Goal: Information Seeking & Learning: Understand process/instructions

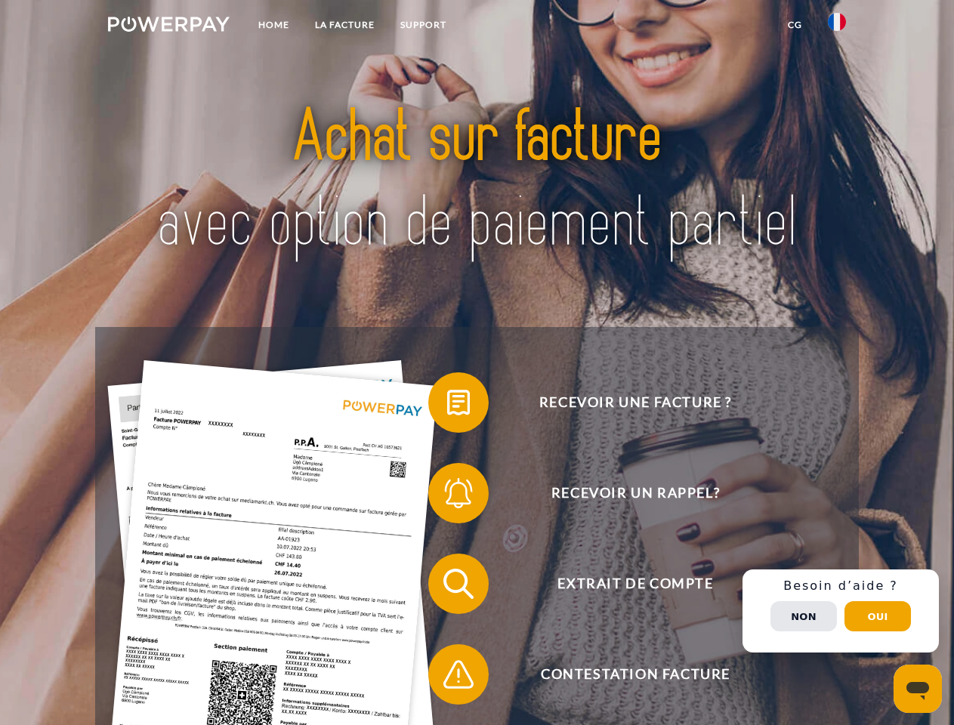
click at [168, 26] on img at bounding box center [169, 24] width 122 height 15
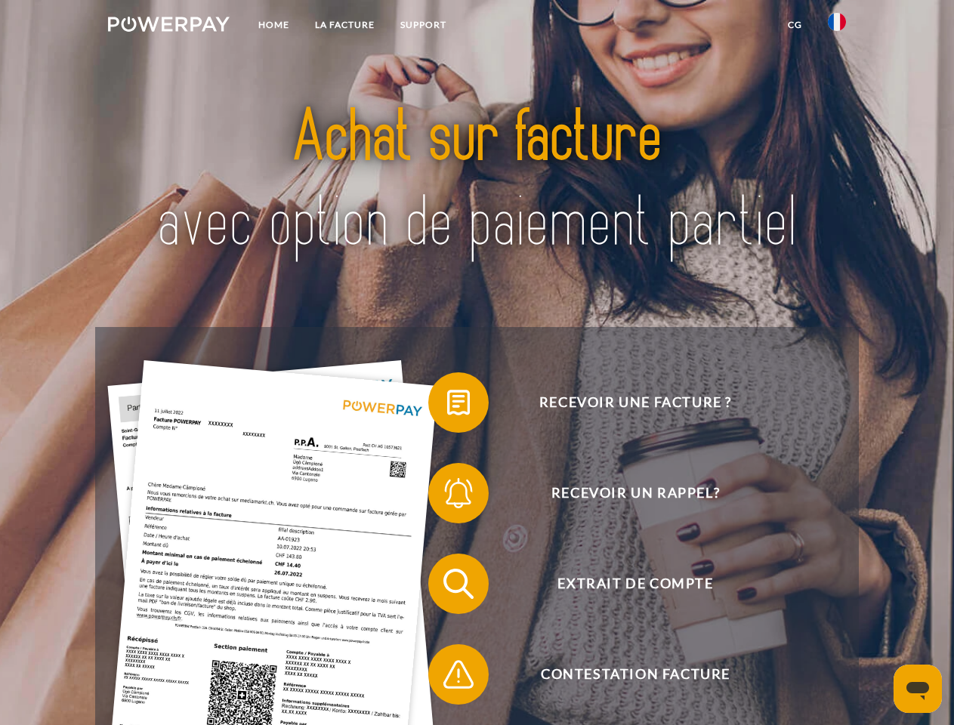
click at [837, 26] on img at bounding box center [837, 22] width 18 height 18
click at [794, 25] on link "CG" at bounding box center [795, 24] width 40 height 27
click at [447, 405] on span at bounding box center [436, 403] width 76 height 76
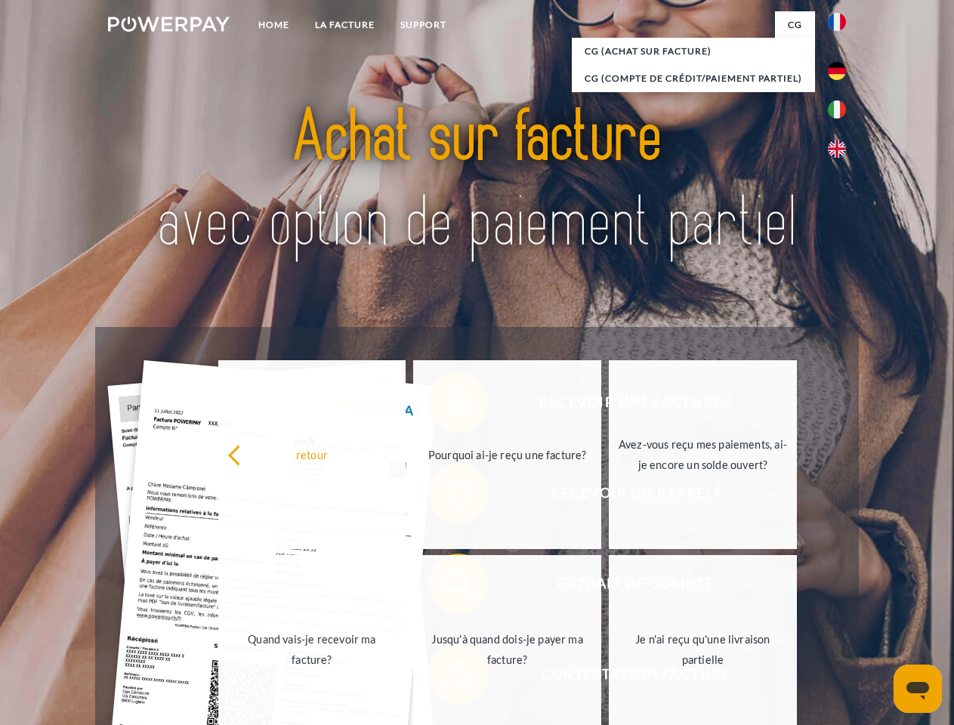
click at [447, 496] on div "Recevoir une facture ? Recevoir un rappel? Extrait de compte retour" at bounding box center [476, 629] width 763 height 604
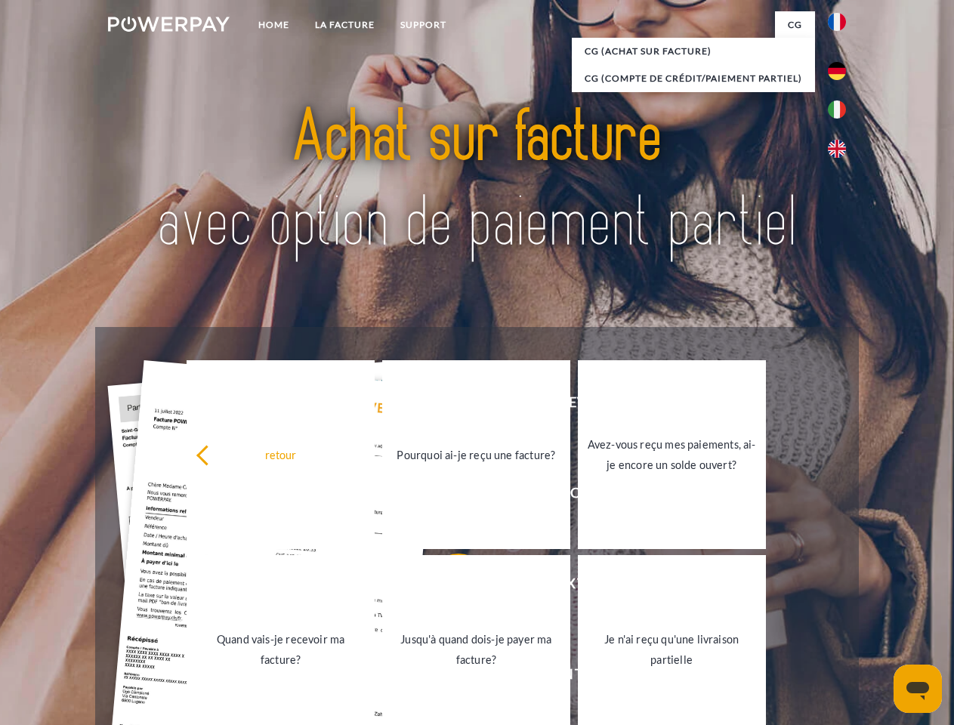
click at [447, 587] on link "Jusqu'à quand dois-je payer ma facture?" at bounding box center [476, 649] width 188 height 189
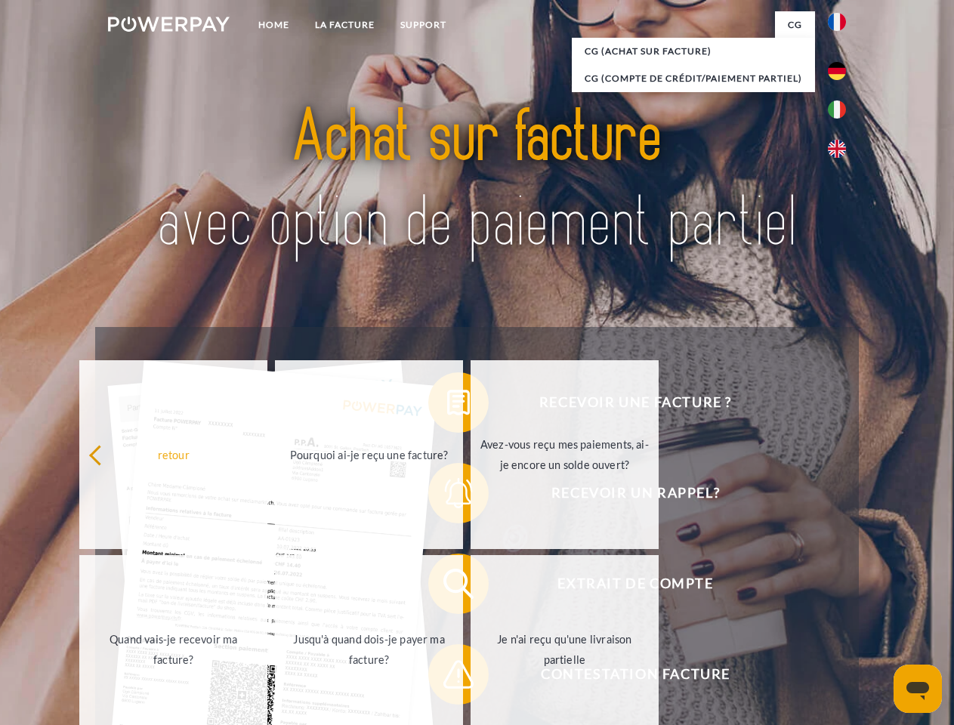
click at [447, 677] on span at bounding box center [436, 675] width 76 height 76
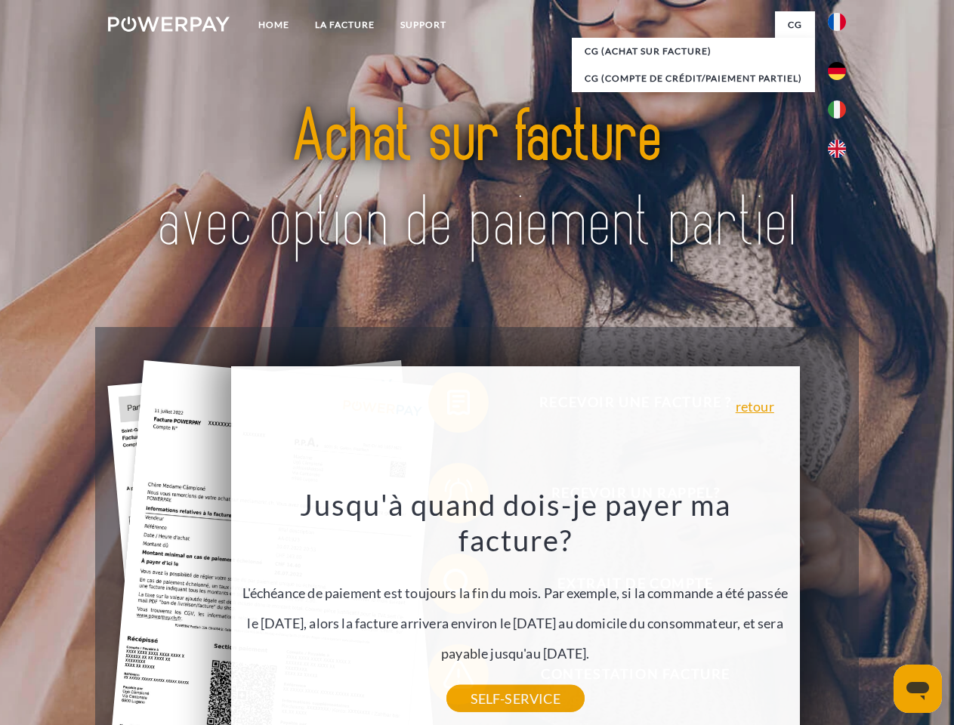
click at [840, 611] on div "Recevoir une facture ? Recevoir un rappel? Extrait de compte retour" at bounding box center [476, 629] width 763 height 604
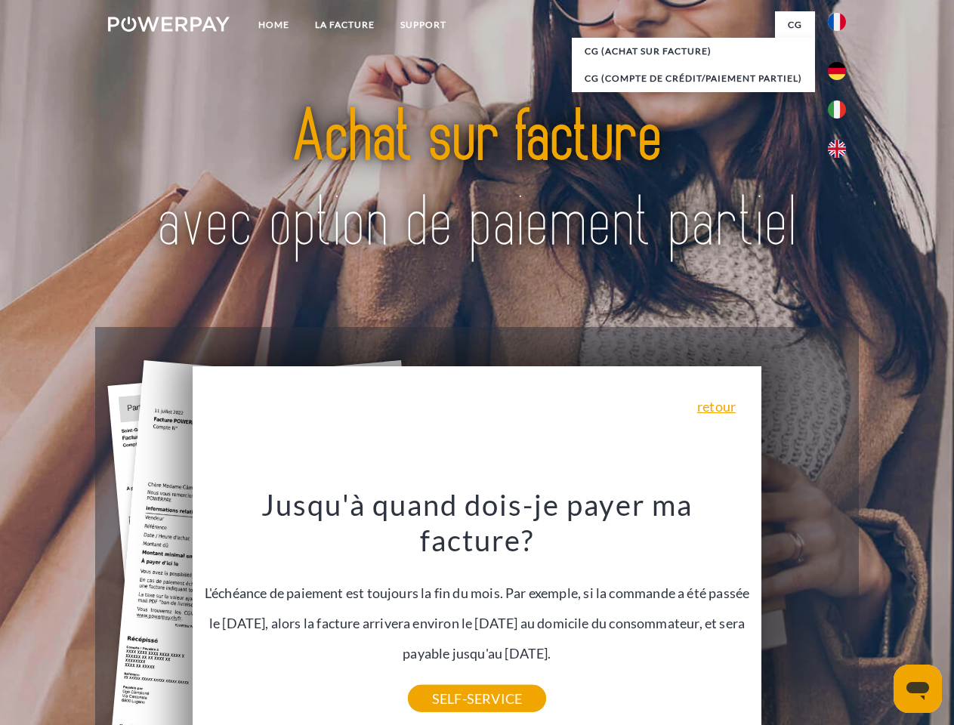
click at [803, 614] on span "Extrait de compte" at bounding box center [635, 583] width 370 height 60
click at [877, 616] on header "Home LA FACTURE Support" at bounding box center [477, 521] width 954 height 1043
